Goal: Find specific page/section: Find specific page/section

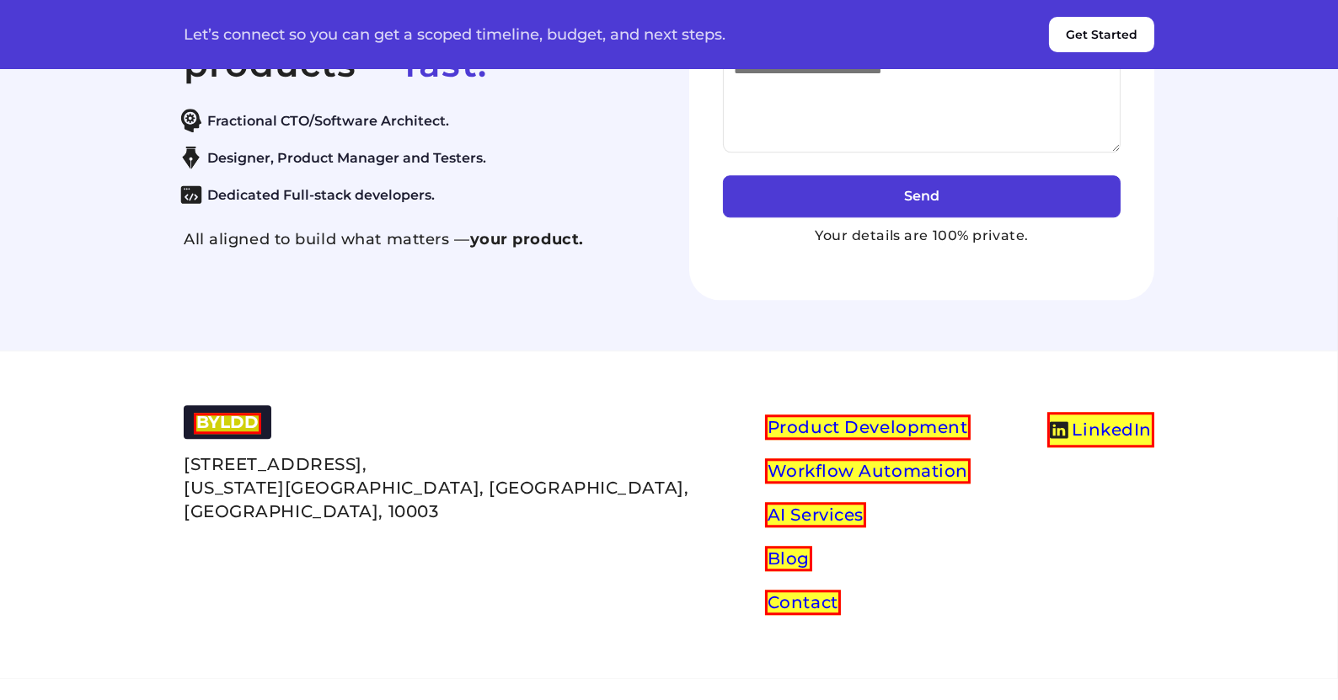
scroll to position [7333, 0]
click at [765, 463] on link "Workflow Automation" at bounding box center [868, 470] width 206 height 25
click at [765, 511] on link "AI Services" at bounding box center [815, 514] width 101 height 25
click at [765, 559] on link "Blog" at bounding box center [788, 558] width 47 height 25
click at [765, 601] on link "Contact" at bounding box center [803, 602] width 76 height 25
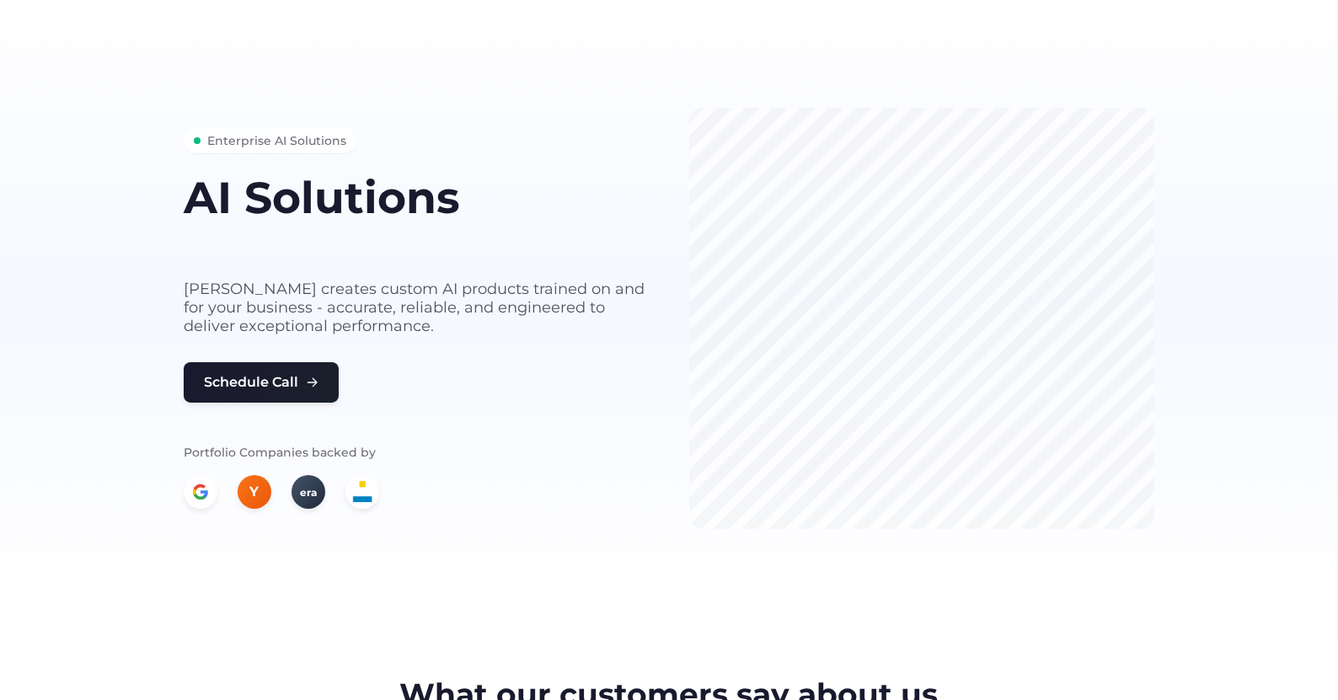
click at [330, 199] on h1 "AI Solutions" at bounding box center [416, 198] width 465 height 48
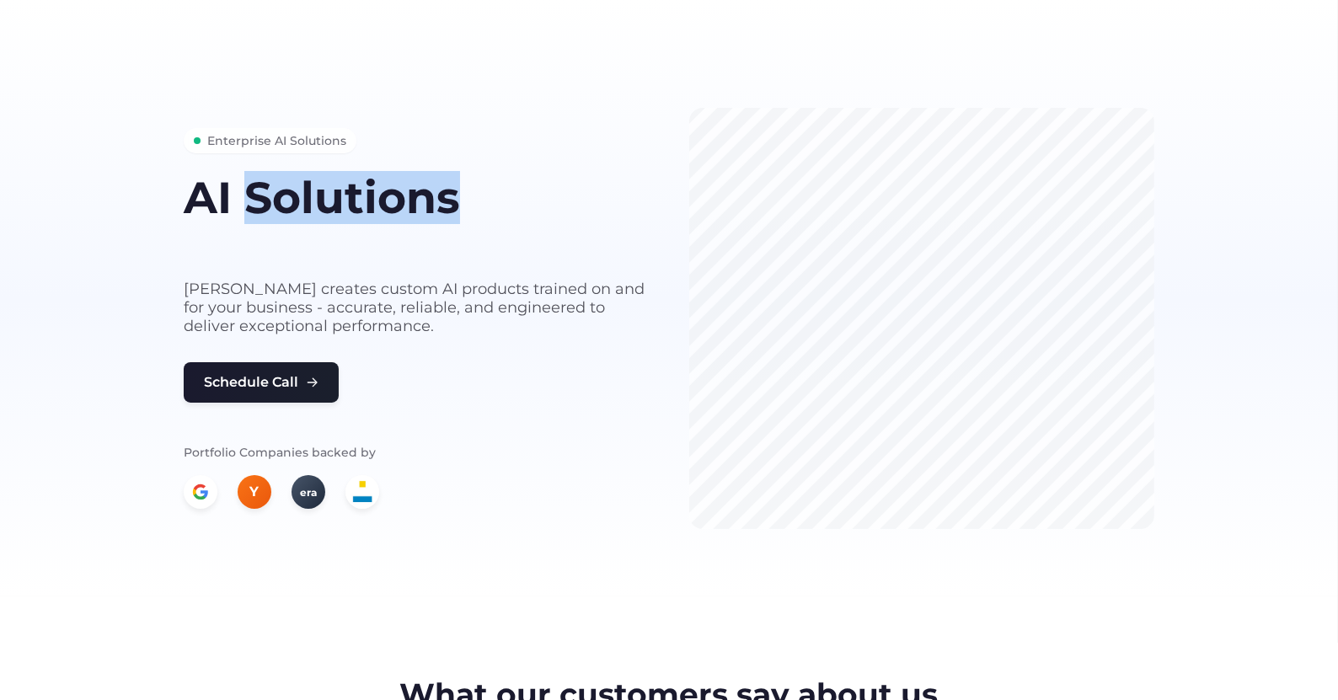
click at [330, 199] on h1 "AI Solutions" at bounding box center [416, 198] width 465 height 48
copy div "AI Solutions"
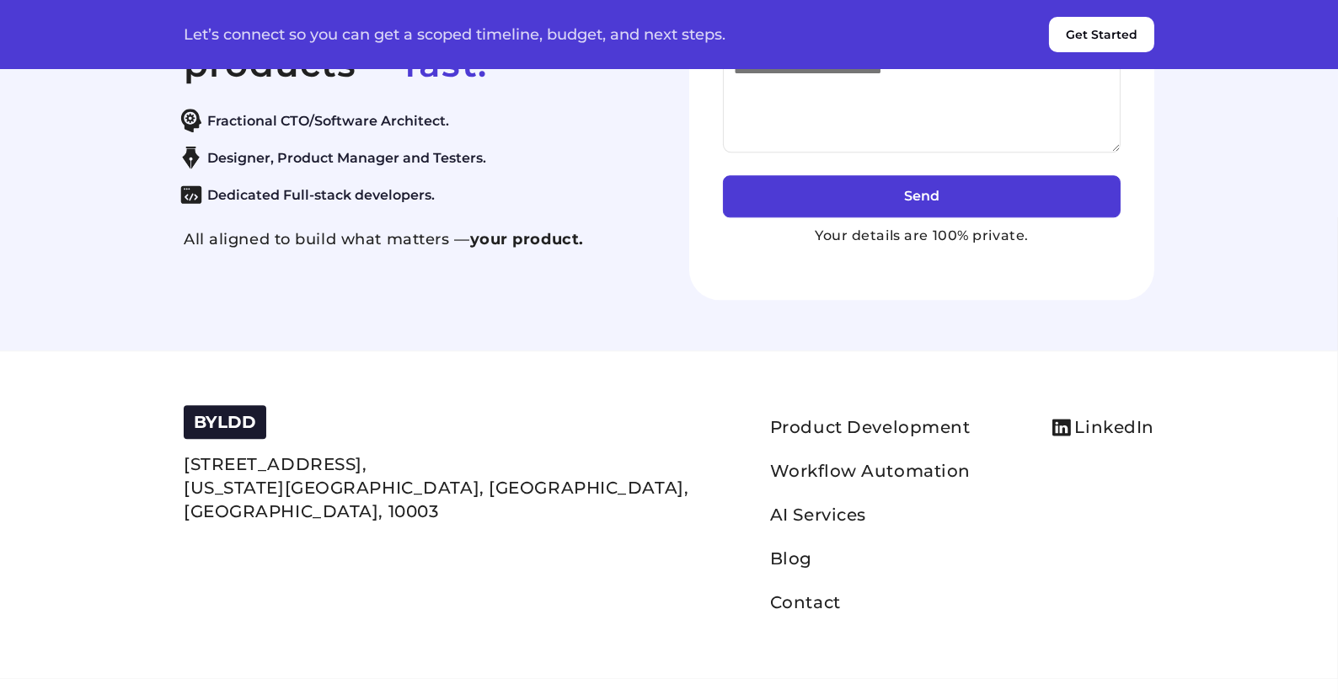
click at [1102, 29] on button "Get Started" at bounding box center [1101, 34] width 105 height 35
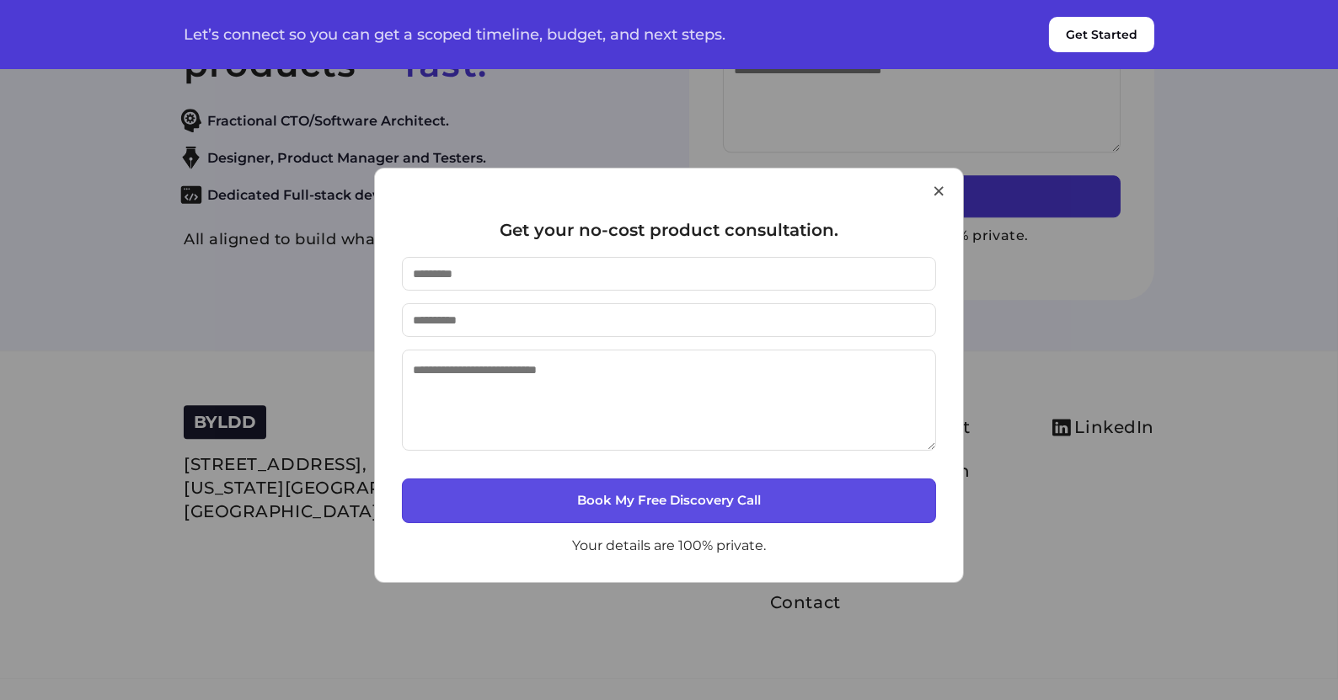
click at [939, 190] on button "×" at bounding box center [938, 190] width 15 height 43
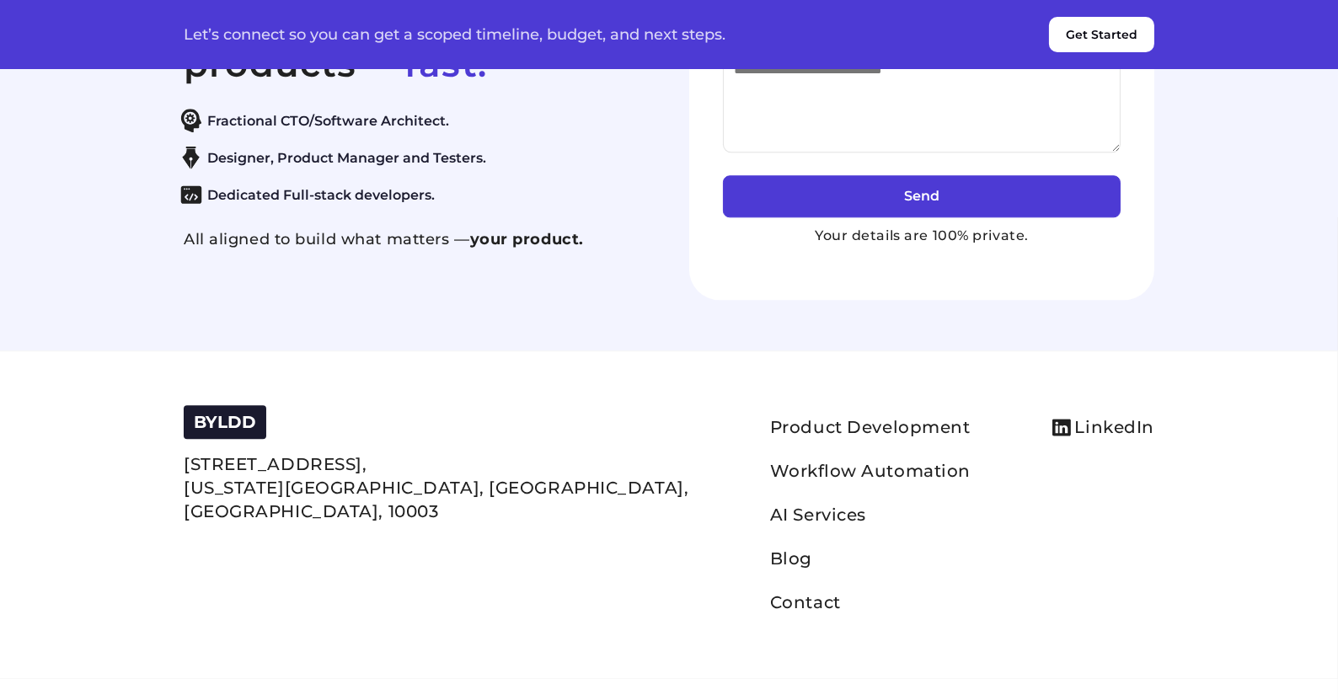
scroll to position [7332, 0]
